Goal: Obtain resource: Download file/media

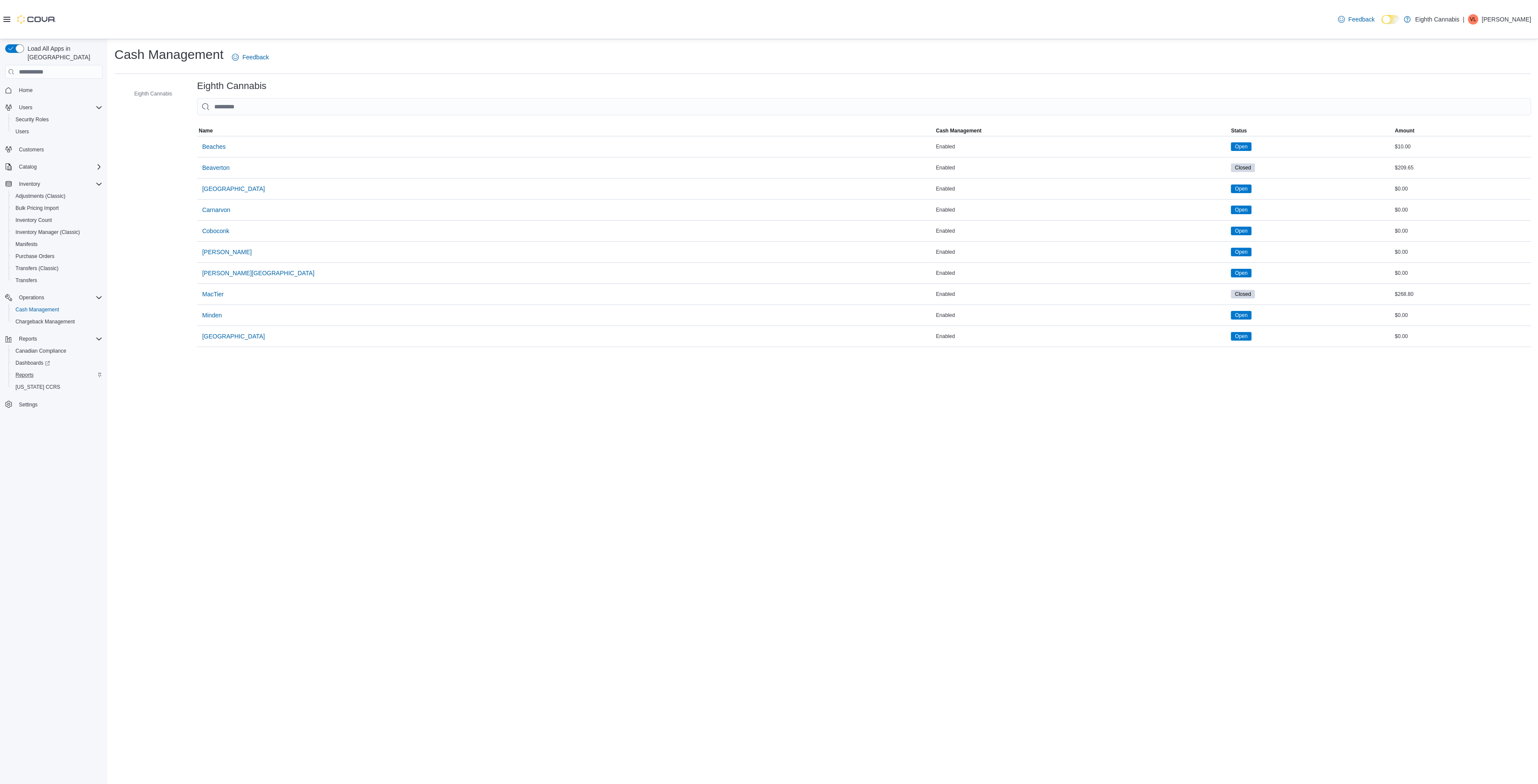
click at [42, 370] on div "Reports" at bounding box center [57, 374] width 90 height 10
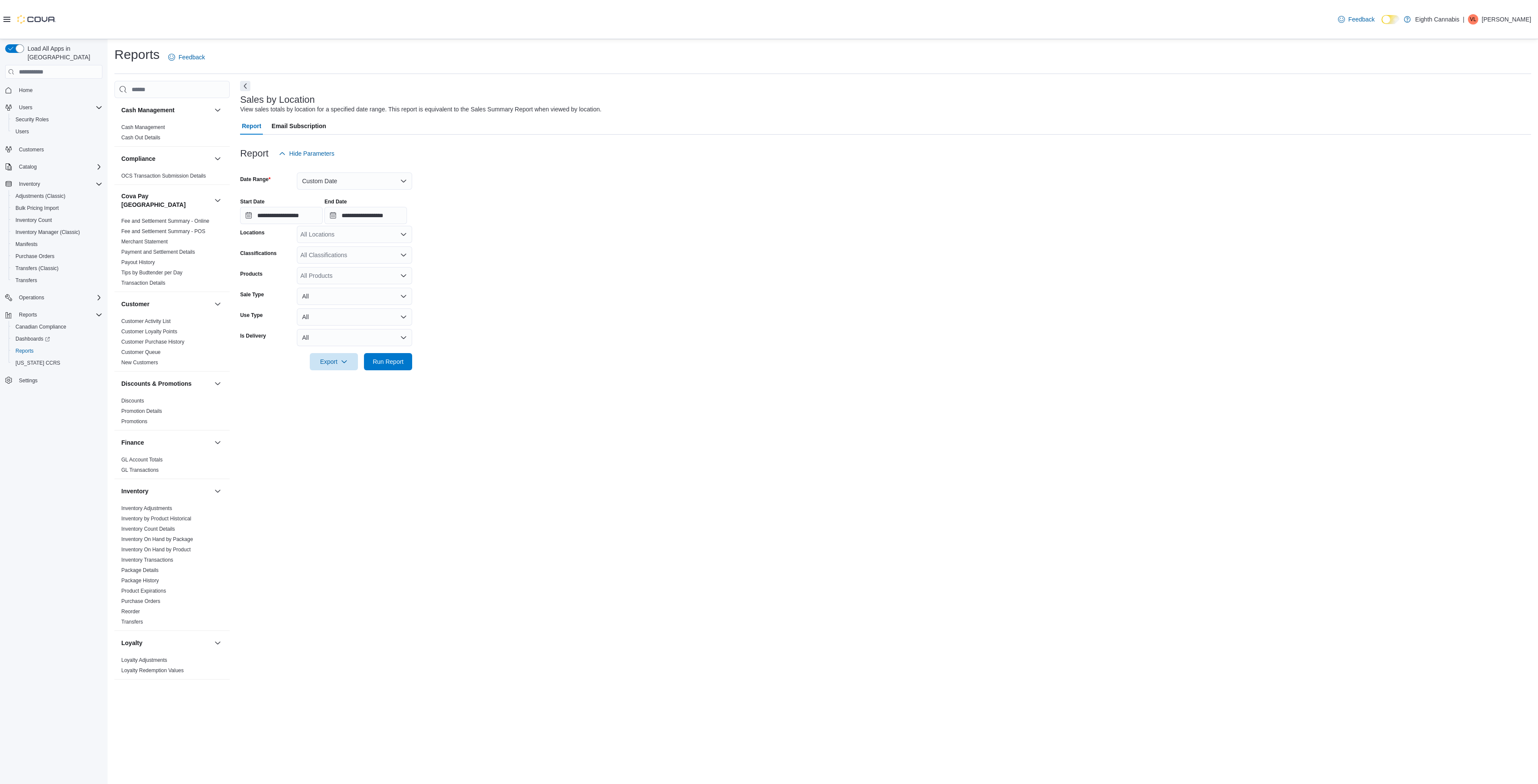
scroll to position [341, 0]
click at [308, 213] on input "**********" at bounding box center [281, 216] width 83 height 18
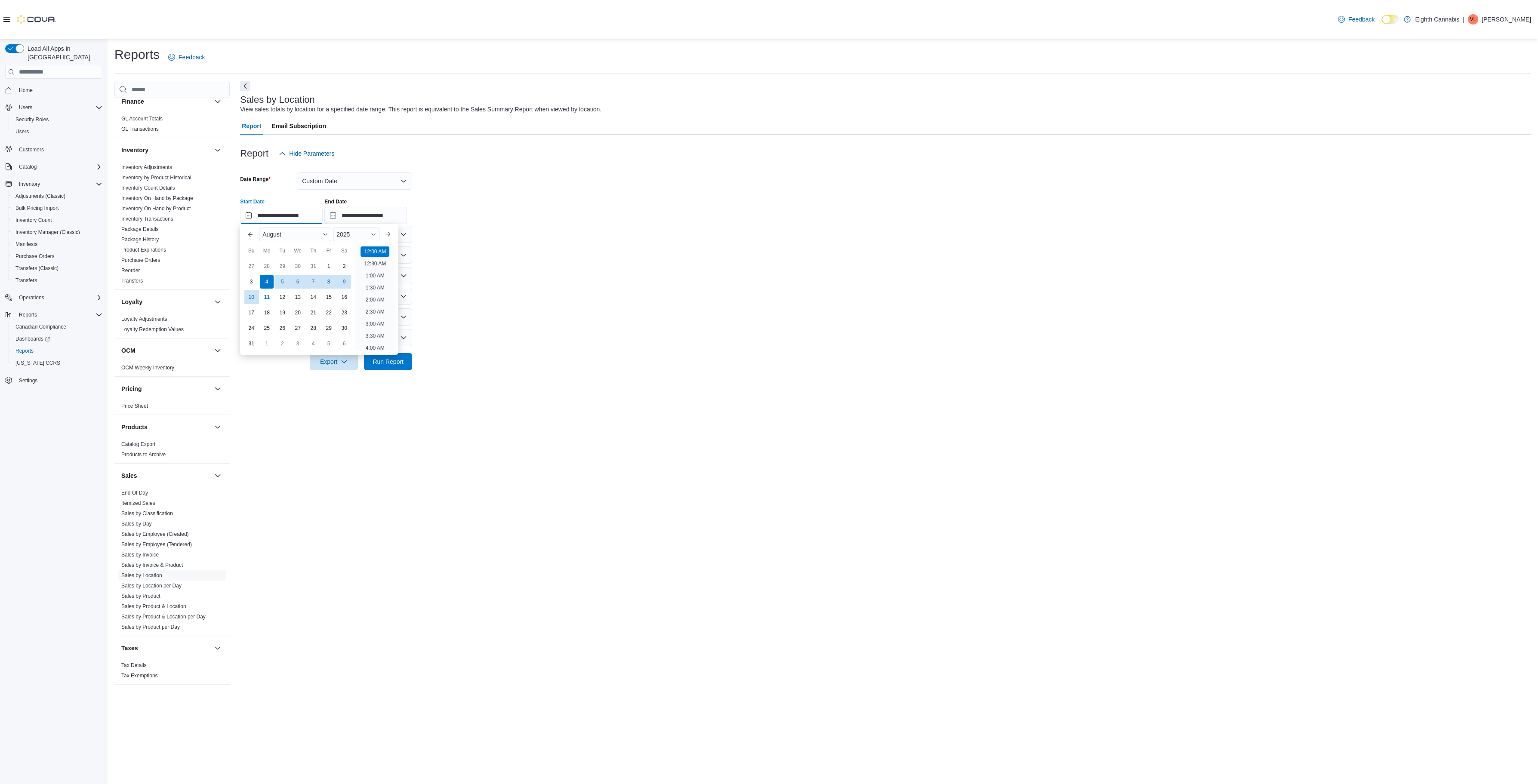
scroll to position [26, 0]
click at [316, 178] on button "Custom Date" at bounding box center [354, 181] width 116 height 18
click at [338, 205] on span "Last 30 Days" at bounding box center [359, 201] width 98 height 10
click at [345, 331] on icon "button" at bounding box center [343, 328] width 7 height 7
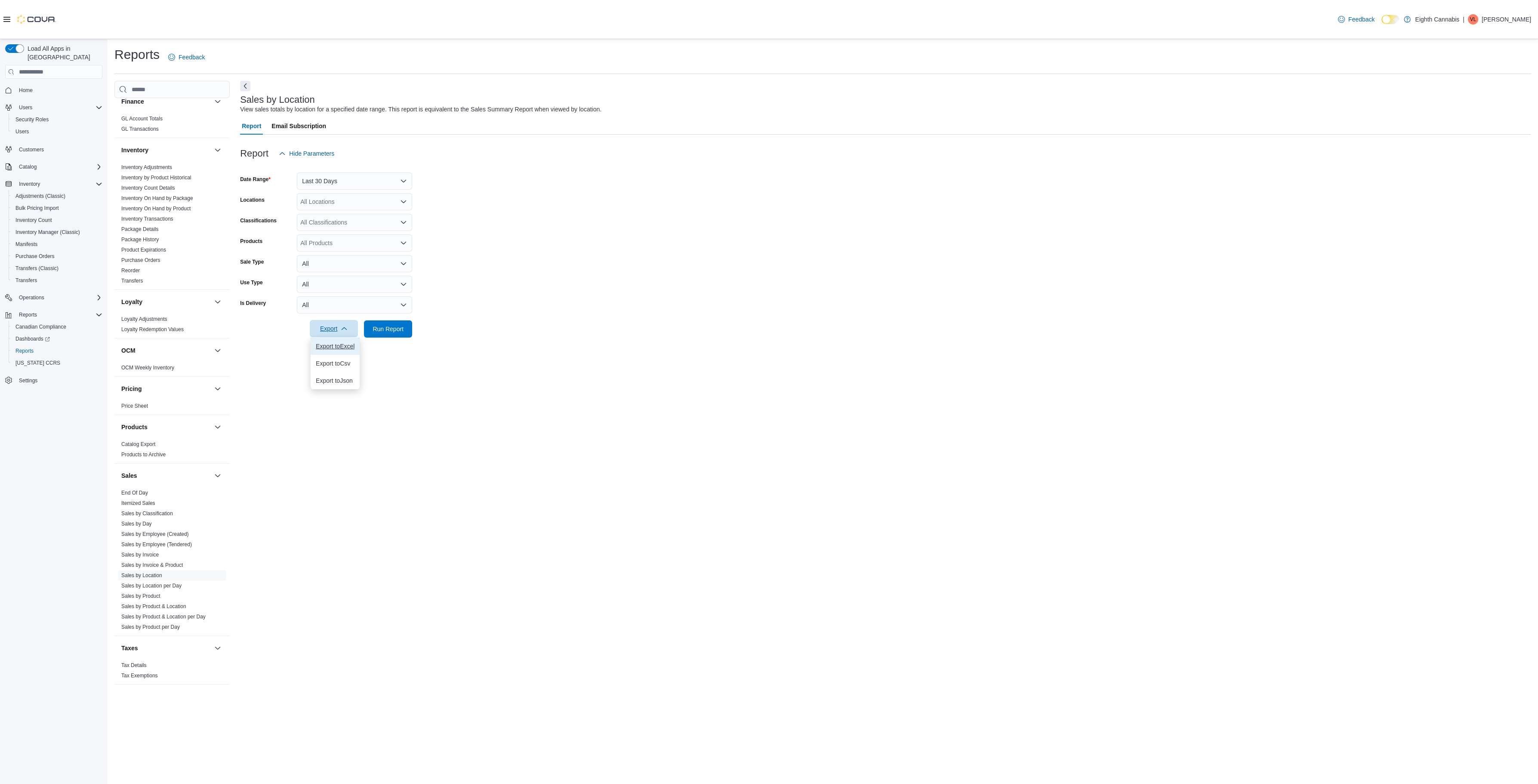
click at [329, 343] on button "Export to Excel" at bounding box center [335, 347] width 49 height 18
click at [488, 179] on form "Date Range Last 30 Days Locations All Locations Classifications All Classificat…" at bounding box center [885, 249] width 1291 height 175
click at [178, 613] on link "Sales by Product & Location per Day" at bounding box center [163, 617] width 84 height 6
click at [333, 182] on button "[DATE]" at bounding box center [354, 181] width 116 height 18
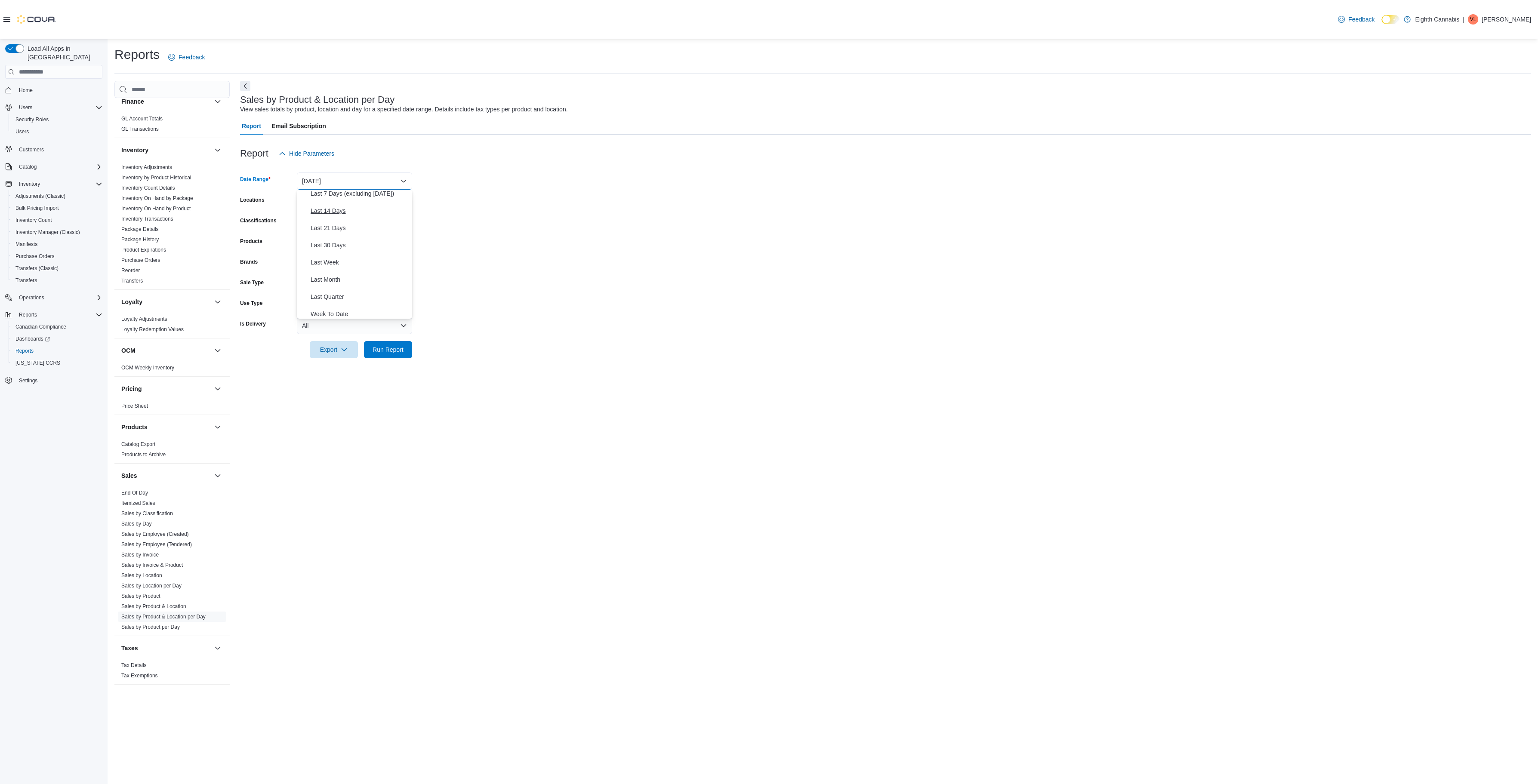
scroll to position [78, 0]
click at [340, 242] on span "Last 30 Days" at bounding box center [359, 240] width 98 height 10
click at [348, 350] on span "Export" at bounding box center [333, 349] width 37 height 18
click at [332, 366] on span "Export to Excel" at bounding box center [335, 367] width 39 height 7
